Goal: Information Seeking & Learning: Get advice/opinions

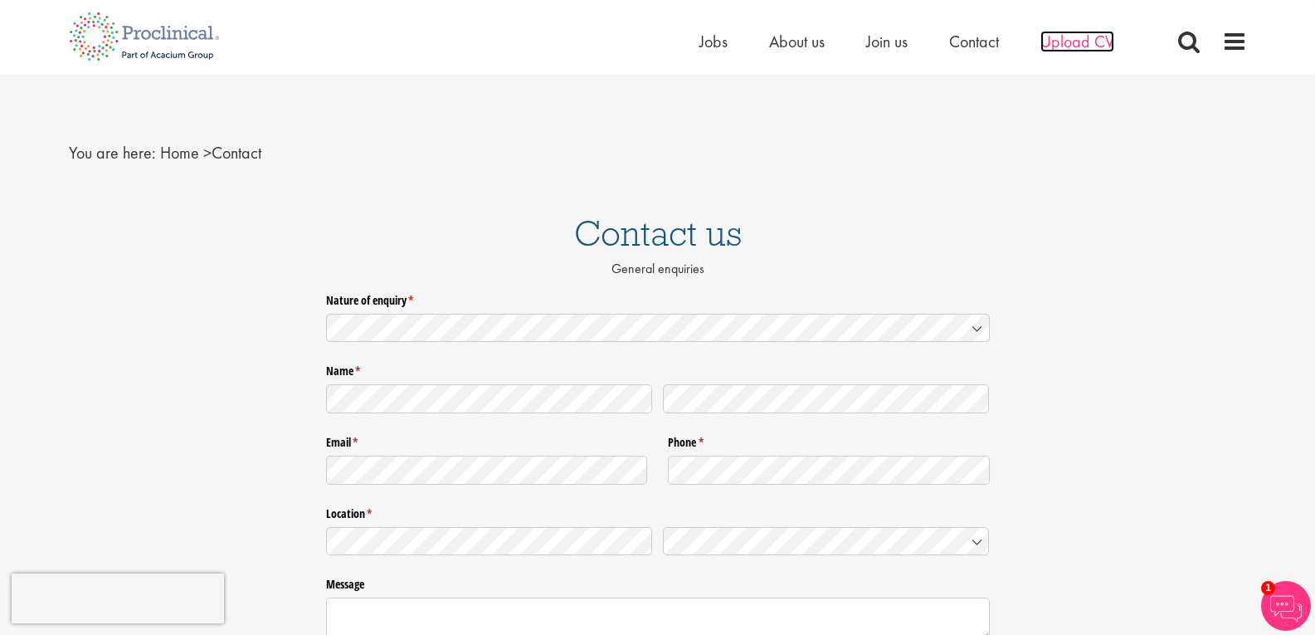
click at [1078, 44] on span "Upload CV" at bounding box center [1078, 42] width 74 height 22
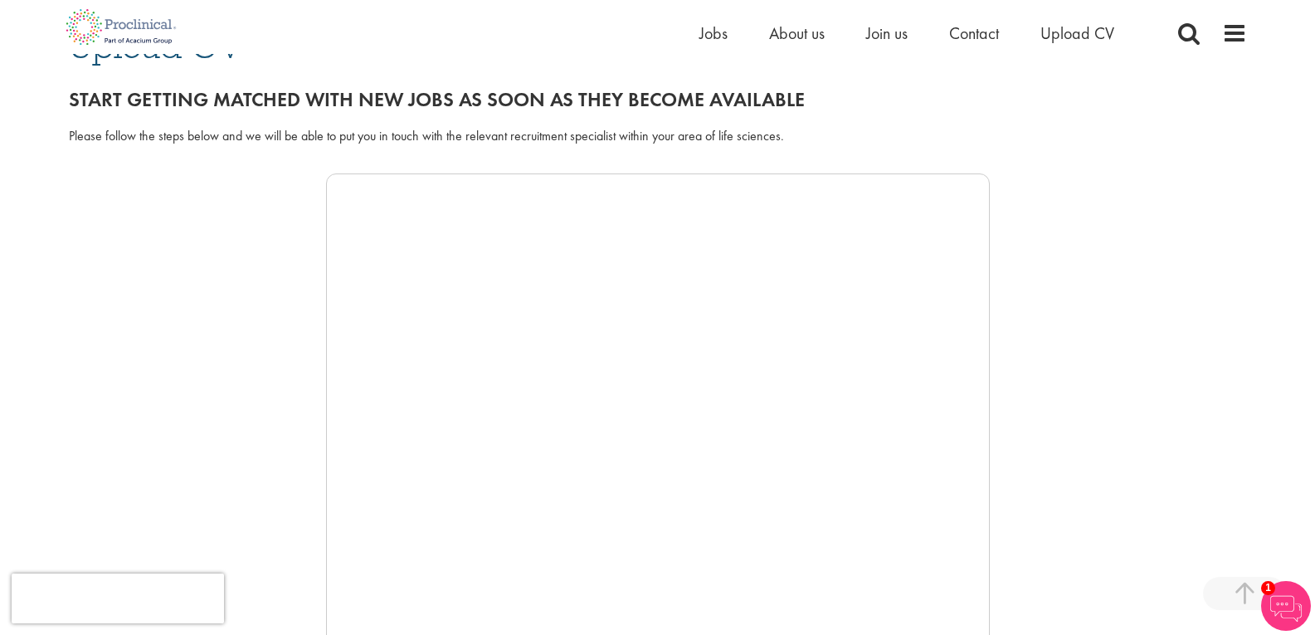
scroll to position [166, 0]
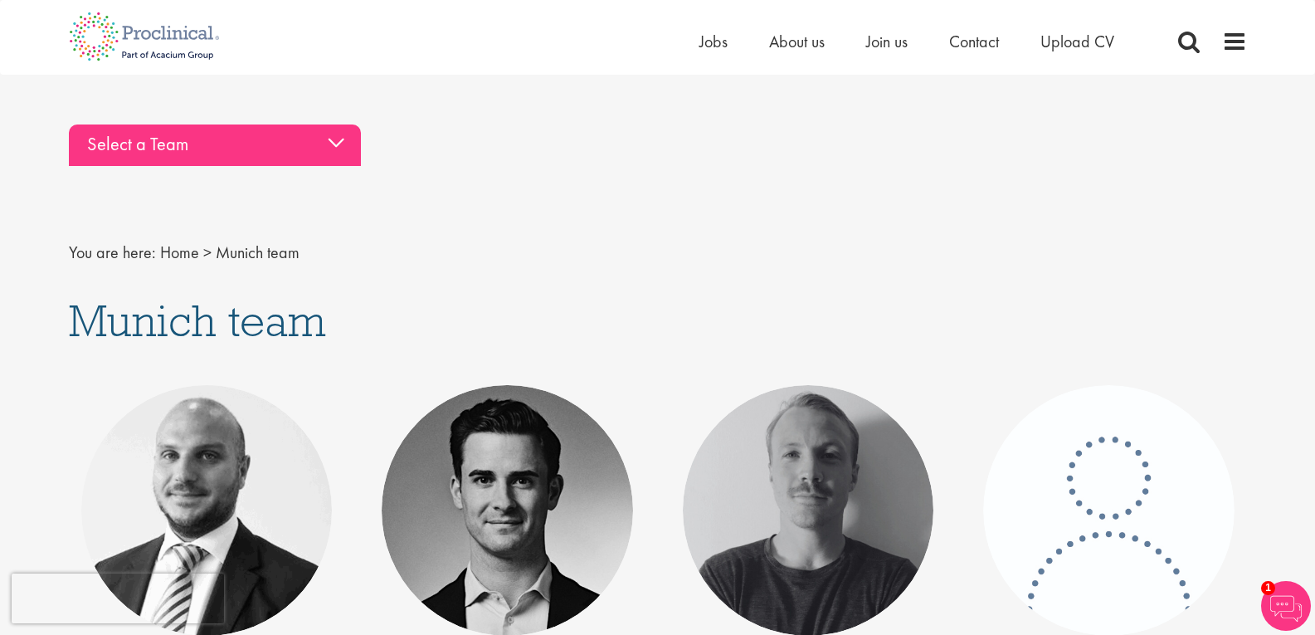
click at [134, 156] on div "Select a Team" at bounding box center [215, 144] width 292 height 41
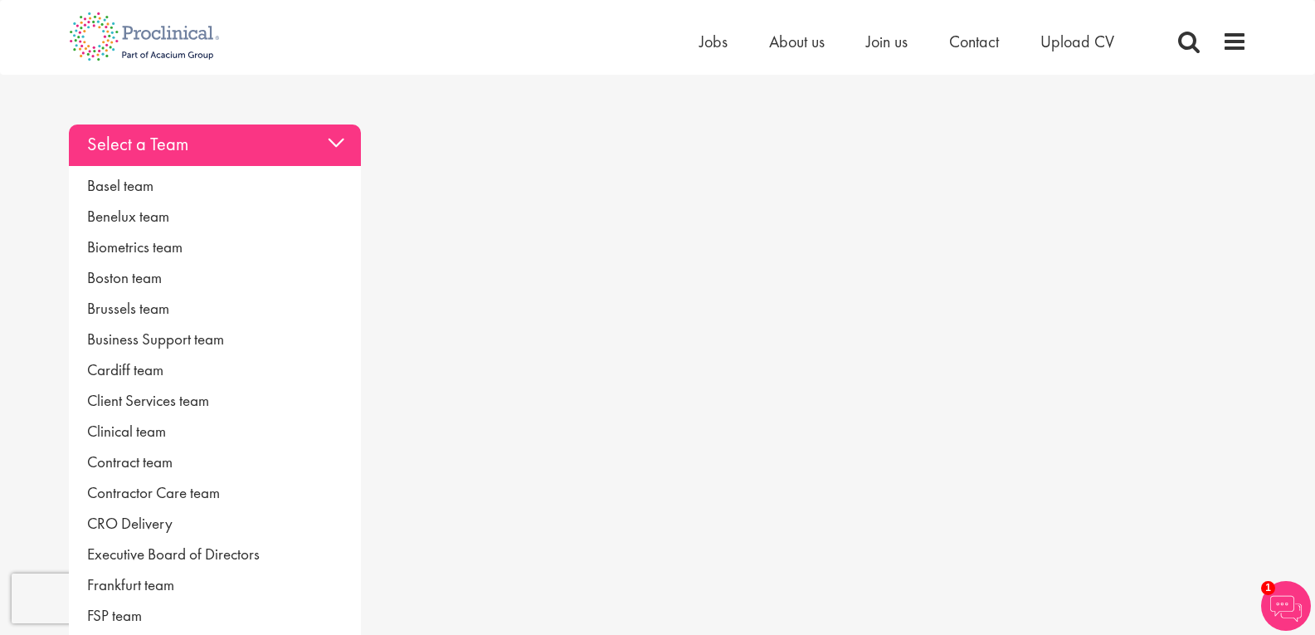
click at [136, 144] on div "Select a Team" at bounding box center [215, 144] width 292 height 41
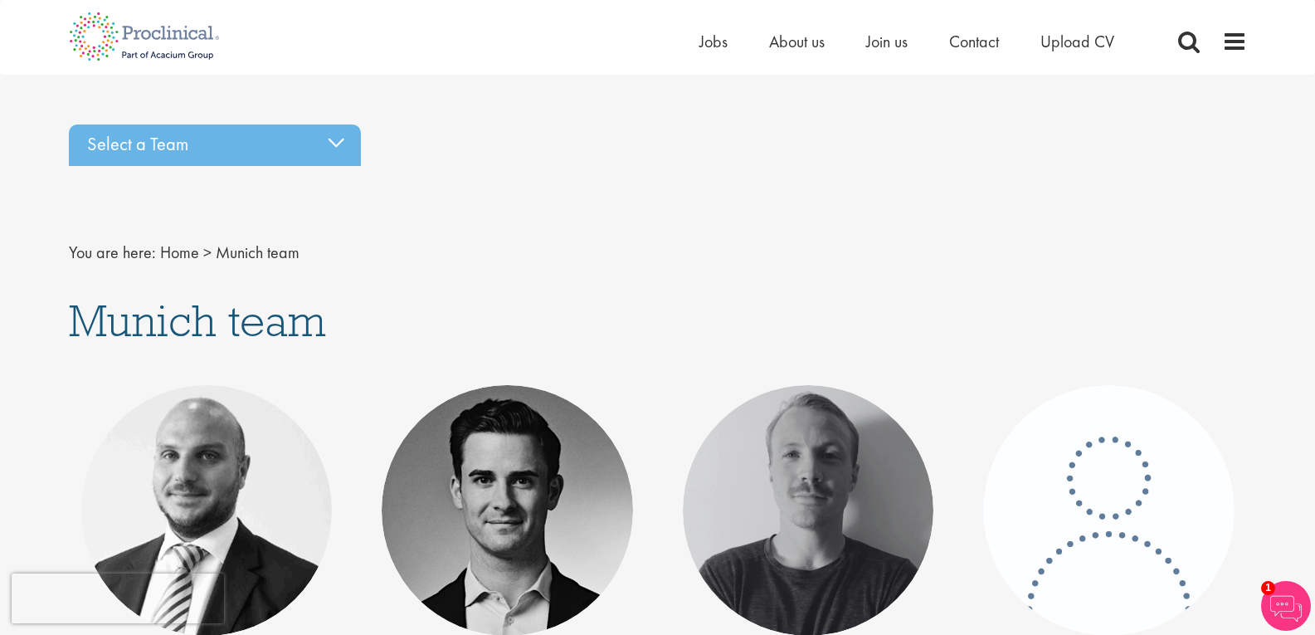
click at [1061, 55] on div "Home Jobs About us Join us Contact Upload CV" at bounding box center [928, 45] width 456 height 33
click at [1063, 46] on span "Upload CV" at bounding box center [1078, 42] width 74 height 22
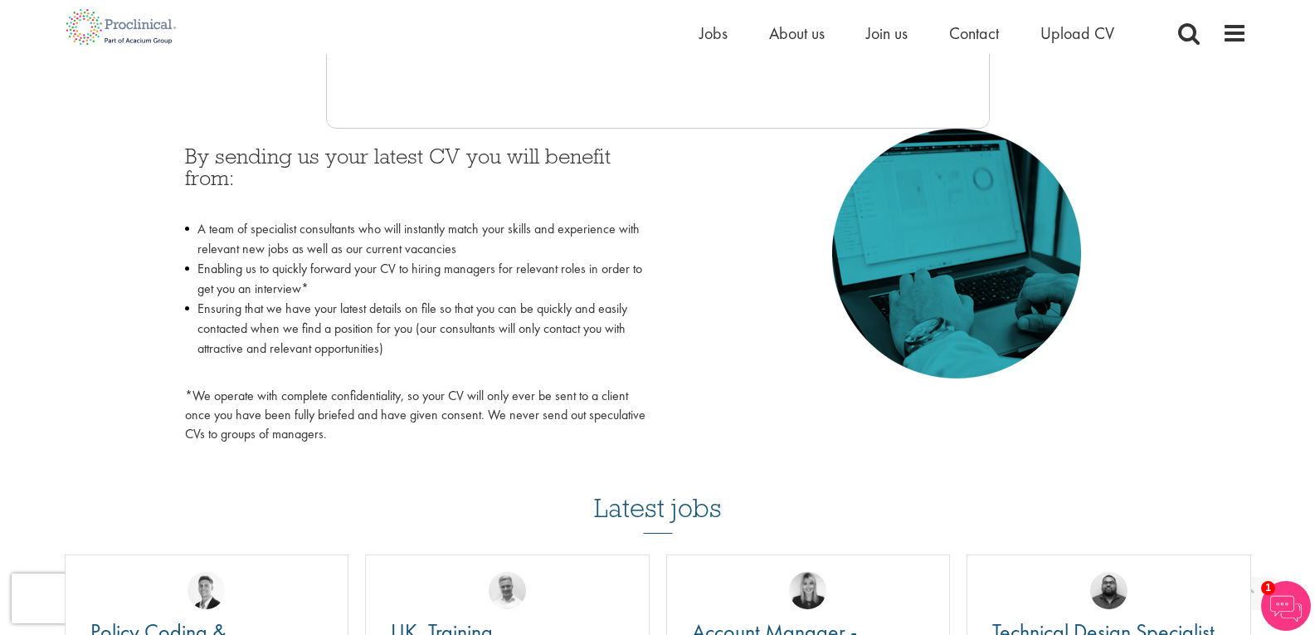
scroll to position [747, 0]
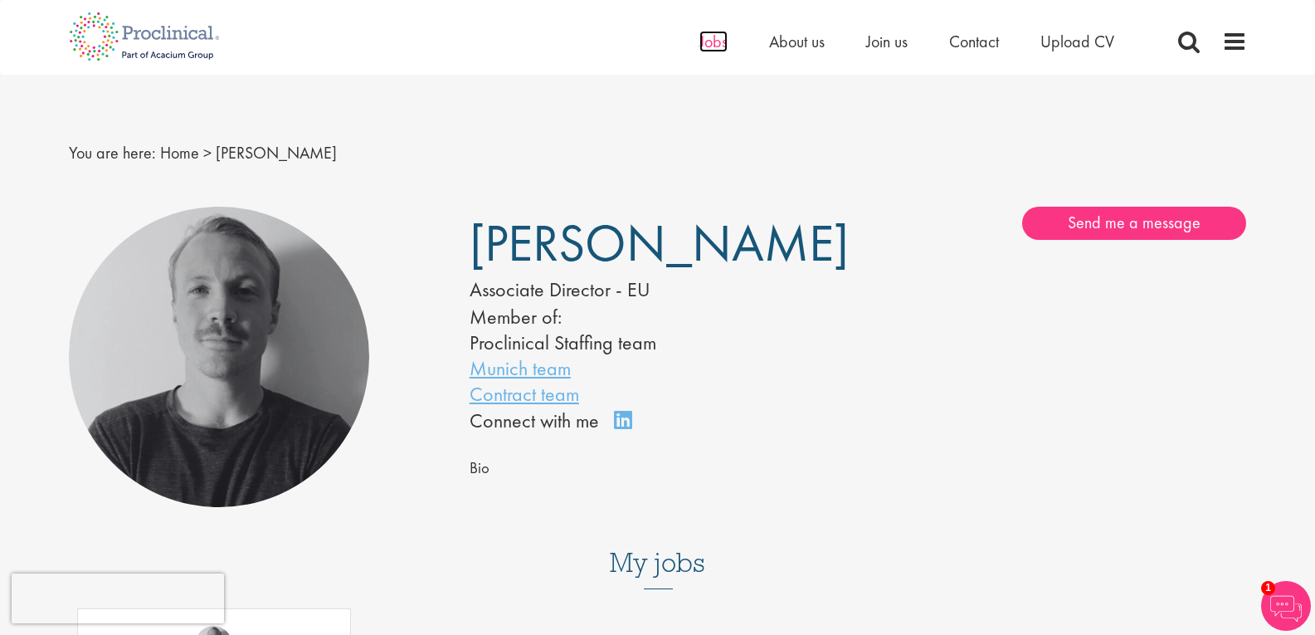
click at [712, 38] on span "Jobs" at bounding box center [714, 42] width 28 height 22
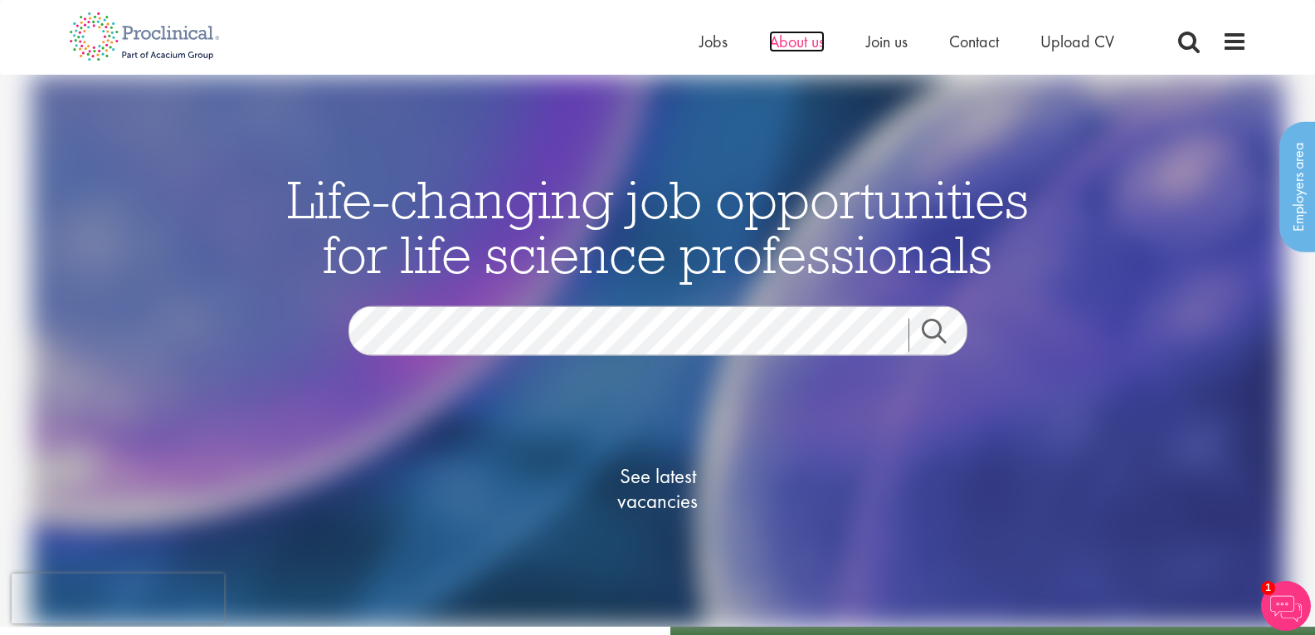
click at [805, 43] on span "About us" at bounding box center [797, 42] width 56 height 22
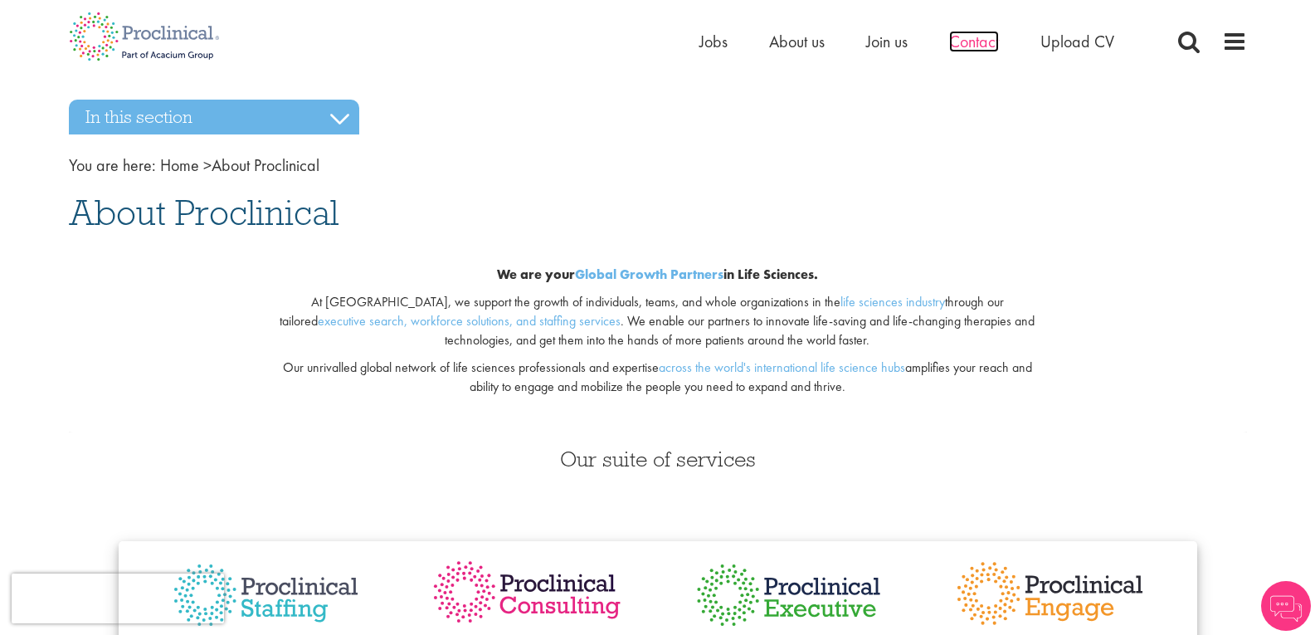
click at [960, 37] on span "Contact" at bounding box center [974, 42] width 50 height 22
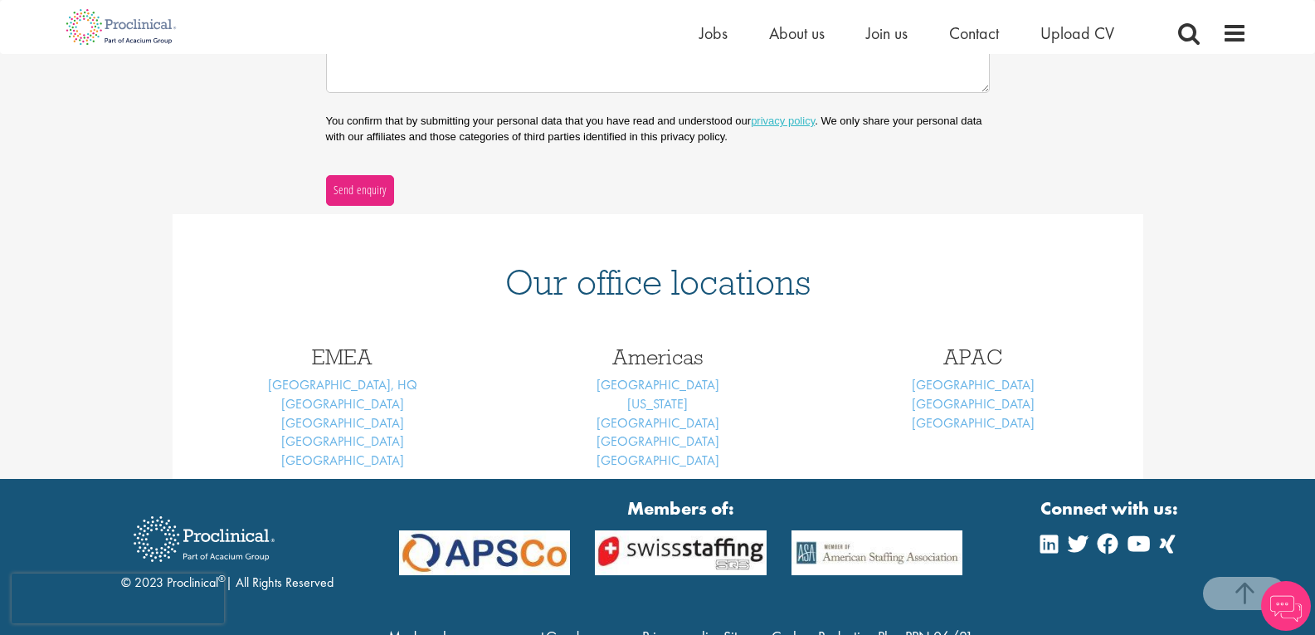
scroll to position [614, 0]
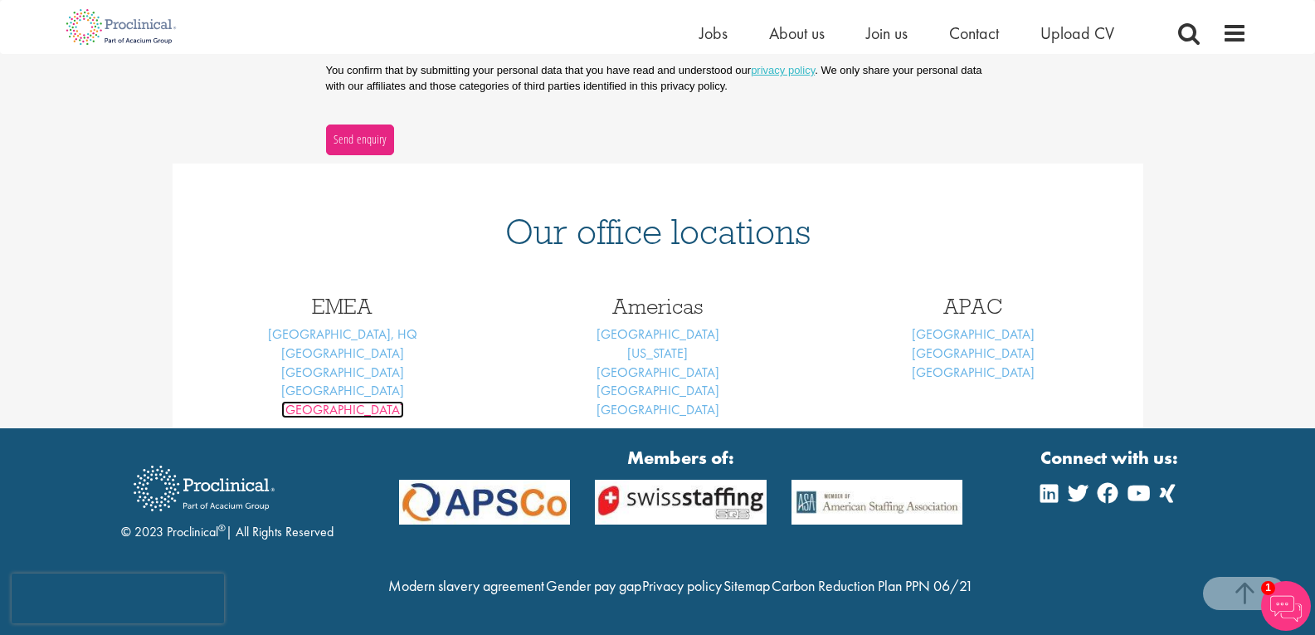
click at [350, 401] on link "Munich" at bounding box center [342, 409] width 123 height 17
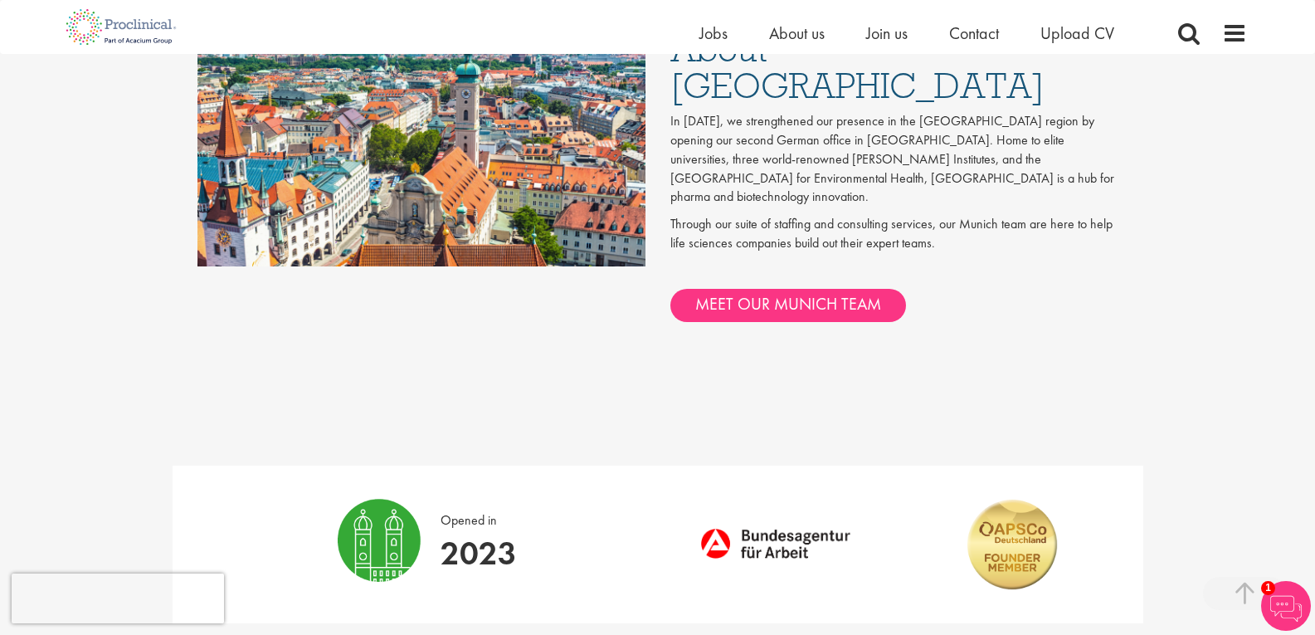
scroll to position [1079, 0]
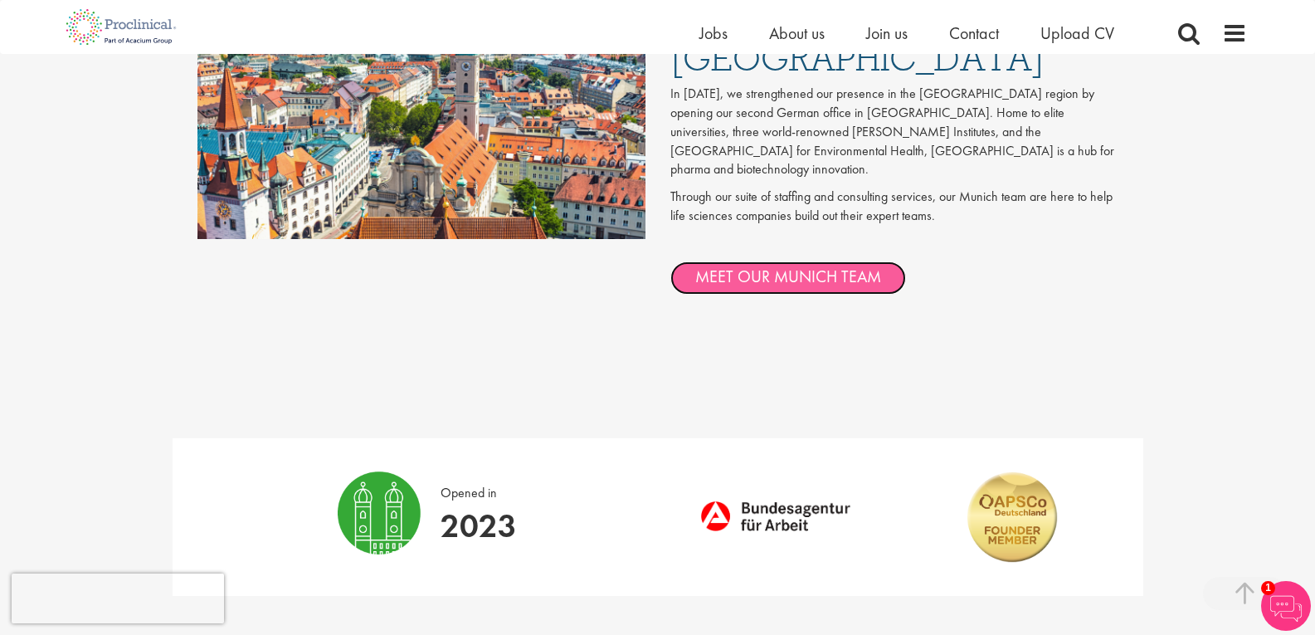
click at [770, 261] on link "MEET OUR MUNICH TEAM" at bounding box center [789, 277] width 236 height 33
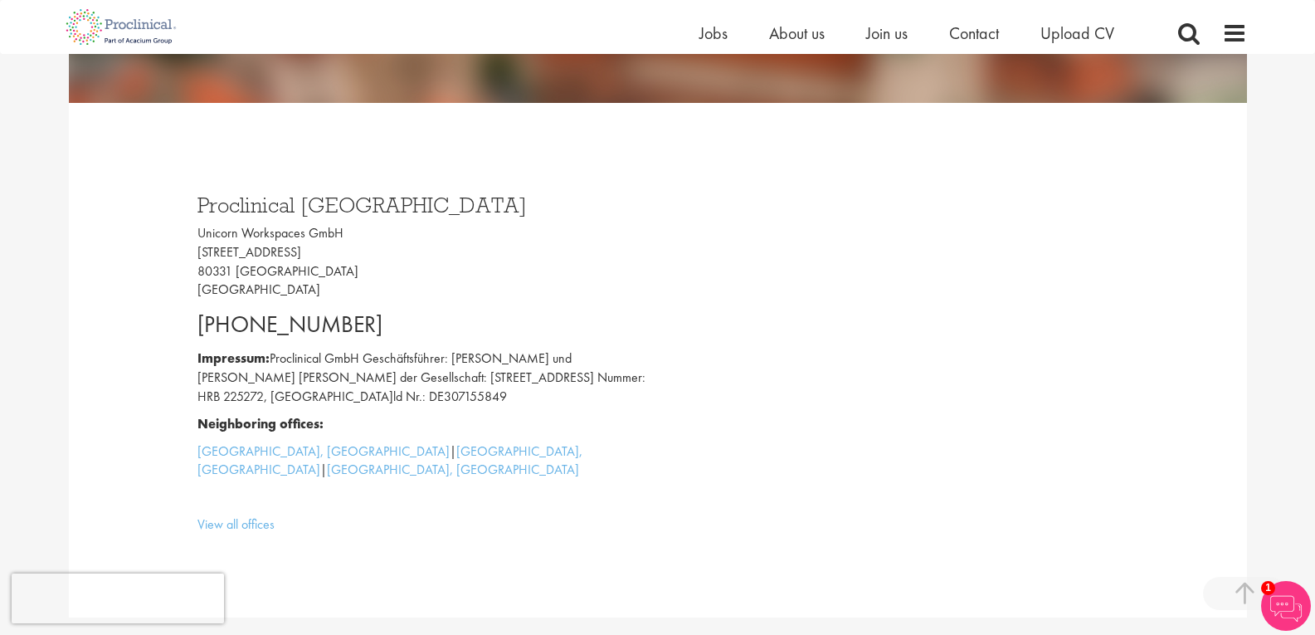
scroll to position [0, 0]
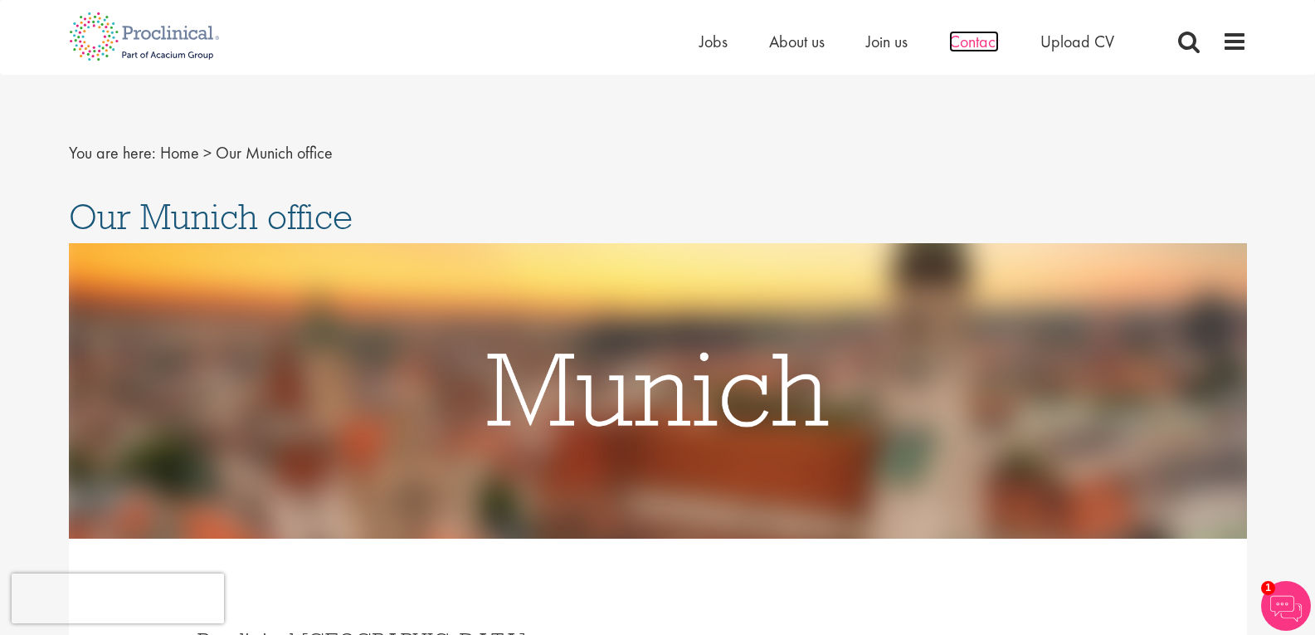
click at [988, 37] on span "Contact" at bounding box center [974, 42] width 50 height 22
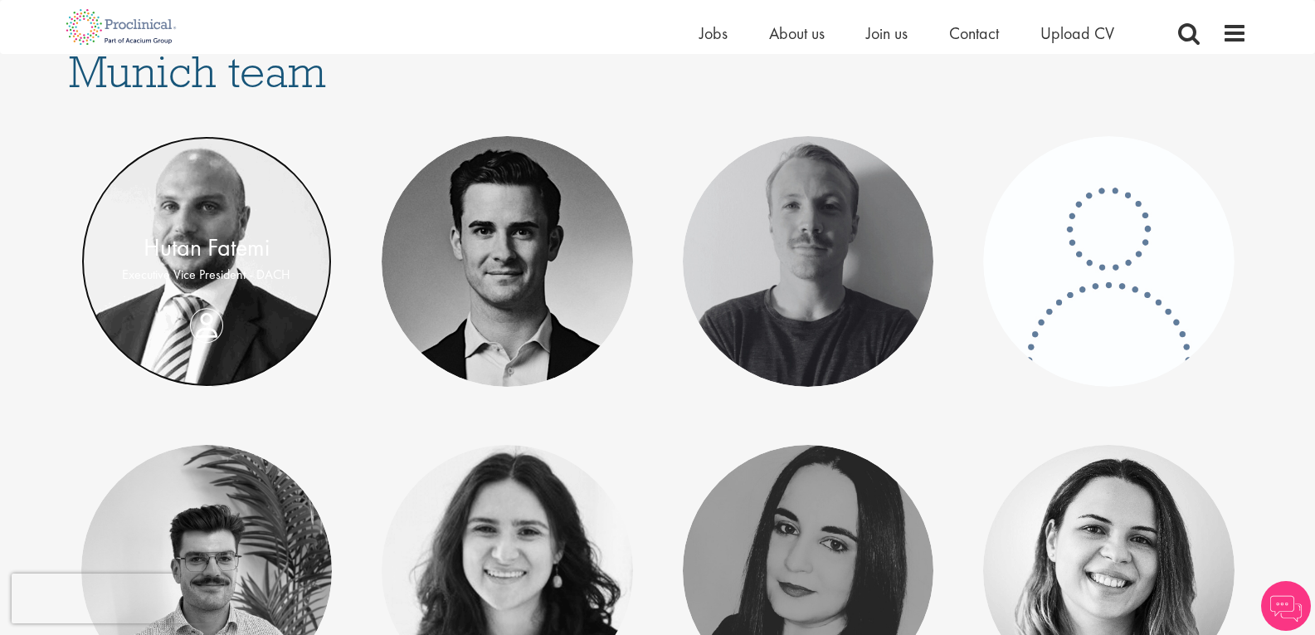
click at [243, 303] on link at bounding box center [206, 261] width 251 height 251
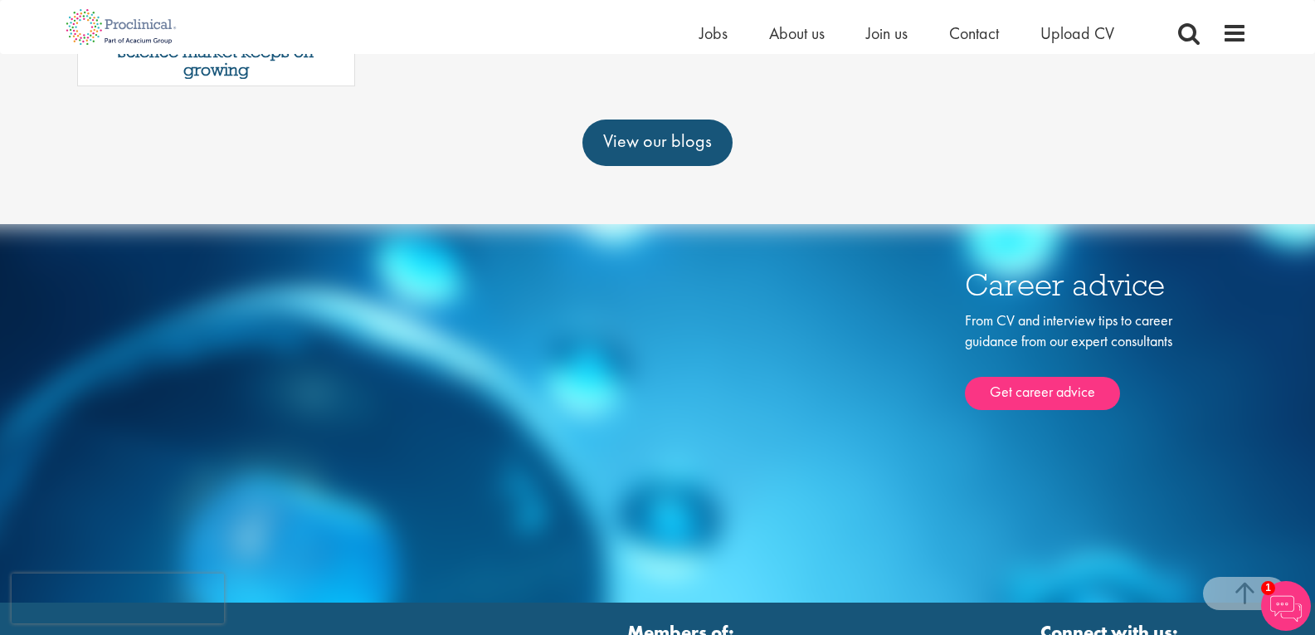
scroll to position [973, 0]
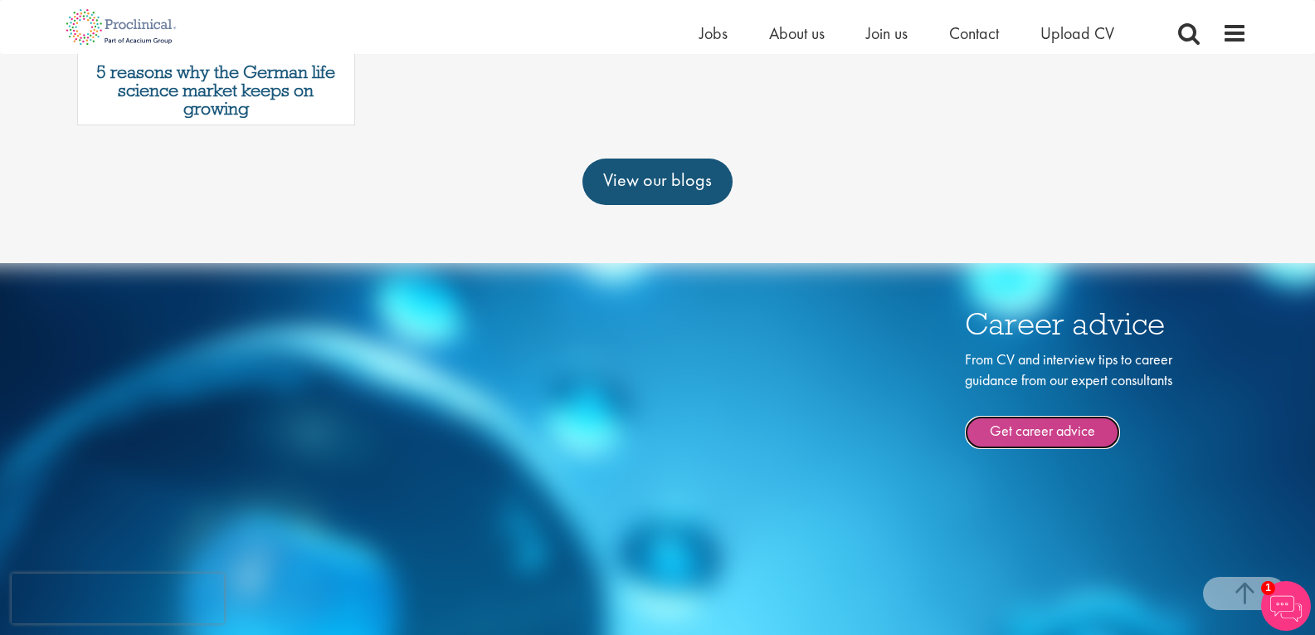
click at [1033, 436] on link "Get career advice" at bounding box center [1042, 432] width 155 height 33
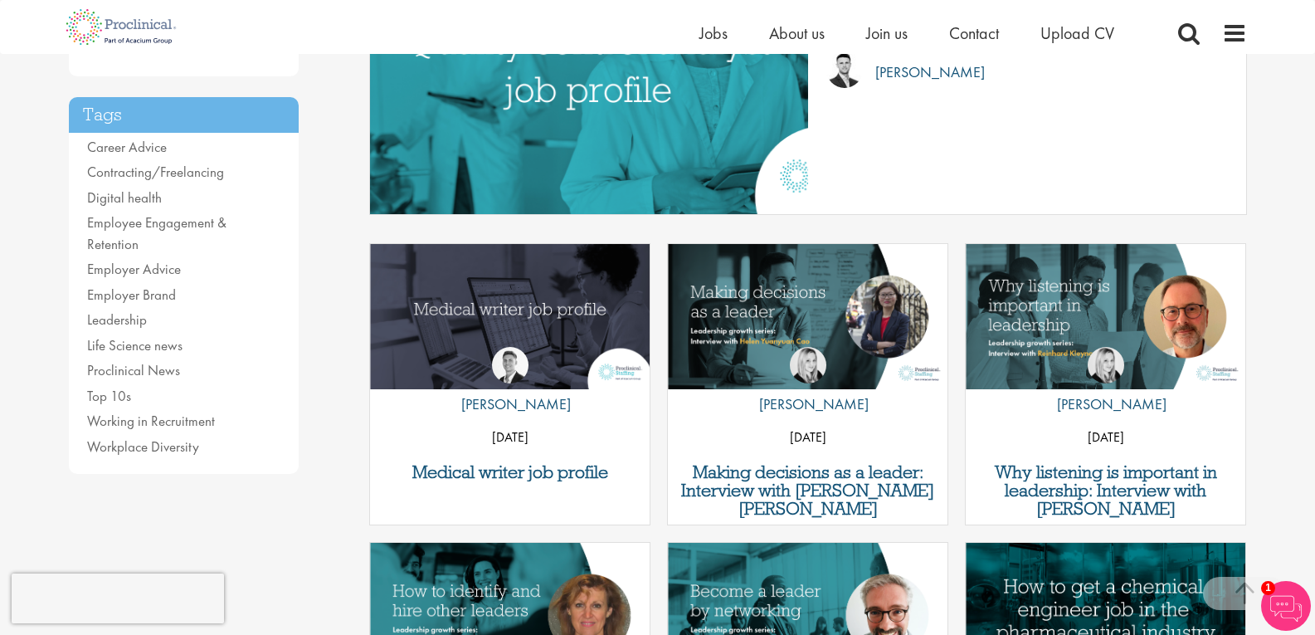
scroll to position [365, 0]
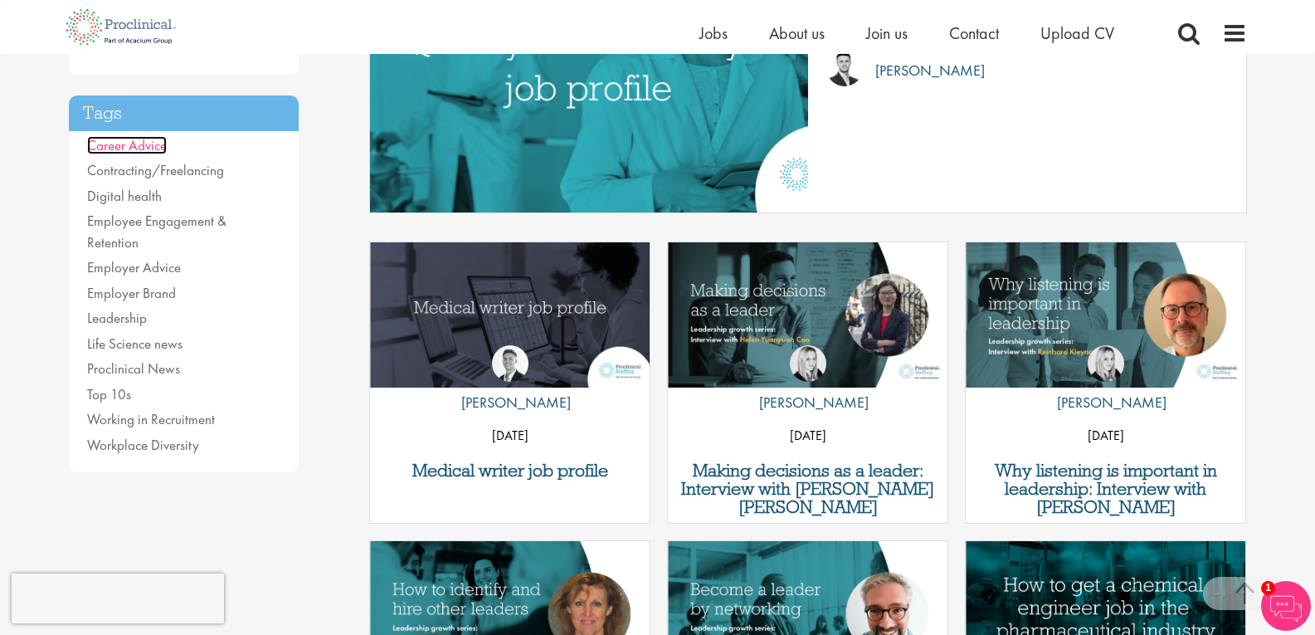
click at [146, 148] on link "Career Advice" at bounding box center [127, 145] width 80 height 18
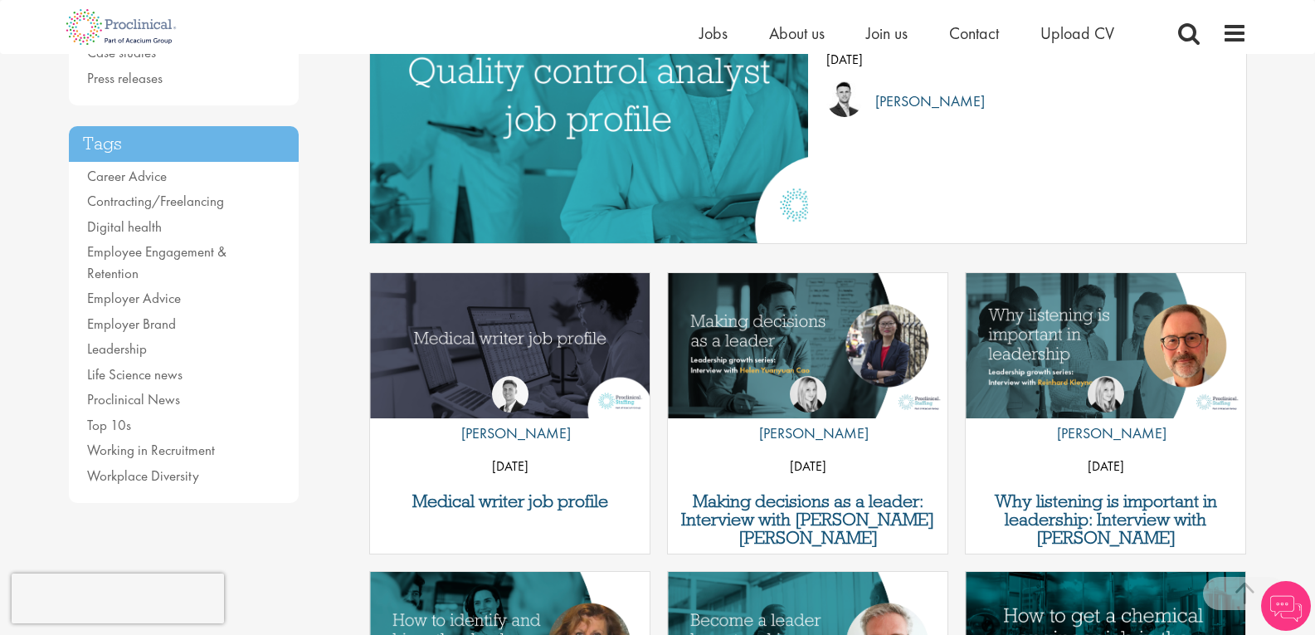
scroll to position [415, 0]
